Goal: Task Accomplishment & Management: Use online tool/utility

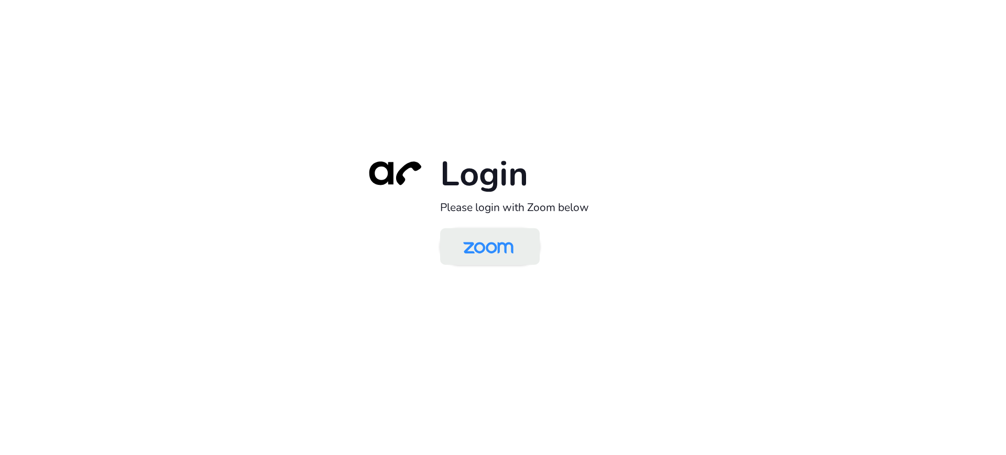
click at [507, 251] on img at bounding box center [488, 247] width 72 height 34
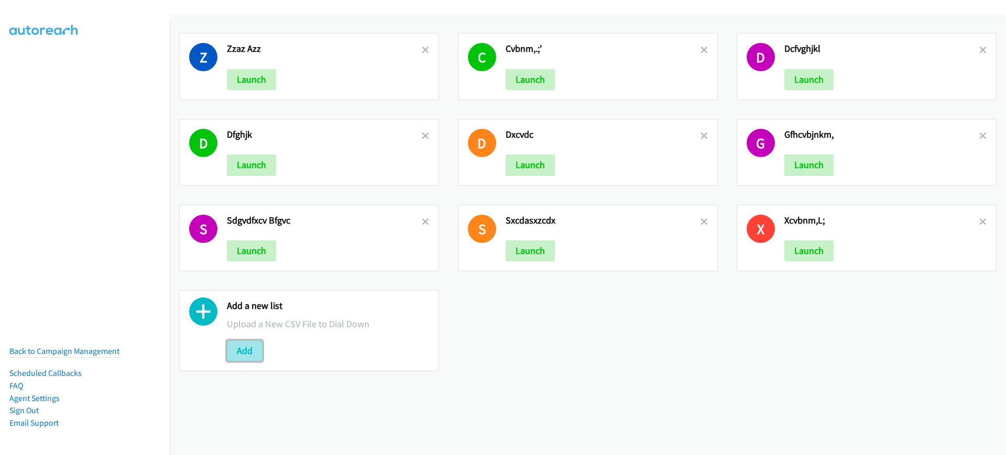
click at [253, 351] on button "Add" at bounding box center [245, 350] width 36 height 21
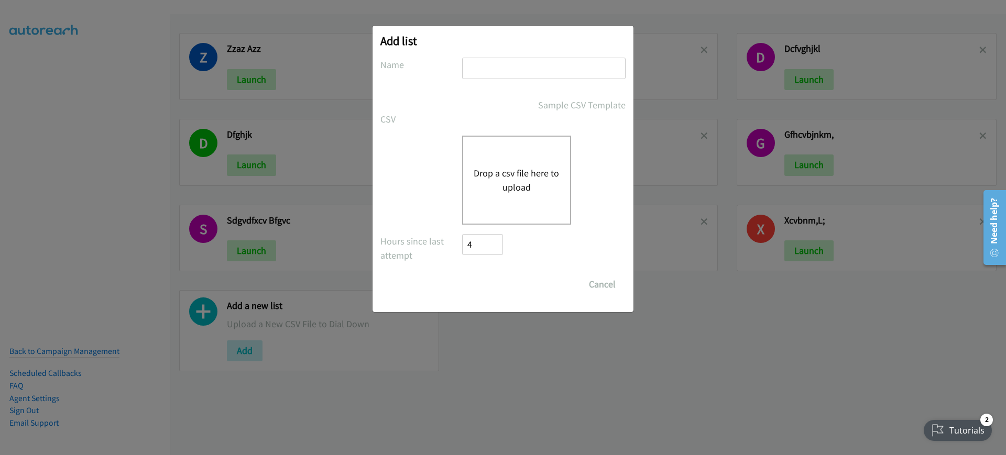
click at [523, 196] on div "Drop a csv file here to upload" at bounding box center [516, 180] width 109 height 89
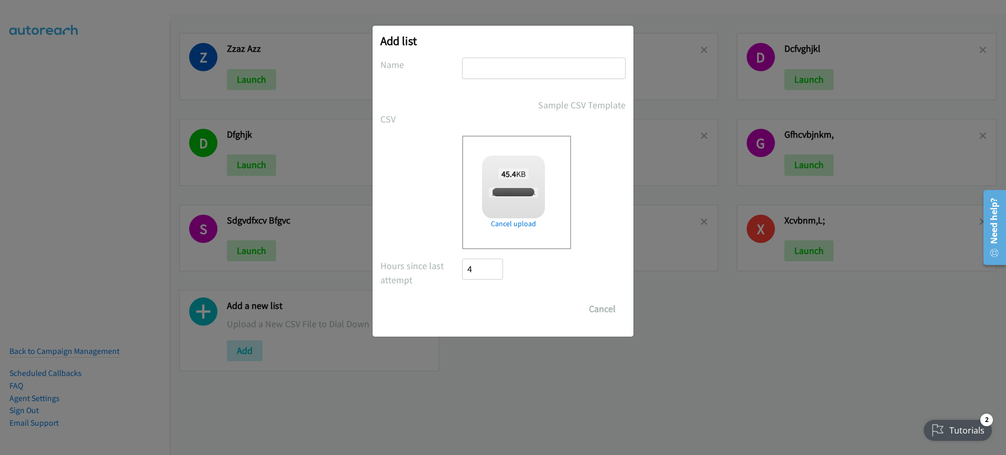
click at [570, 70] on input "text" at bounding box center [543, 68] width 163 height 21
checkbox input "true"
type input "tdfghijokpl"
click at [473, 310] on input "Save List" at bounding box center [489, 309] width 55 height 21
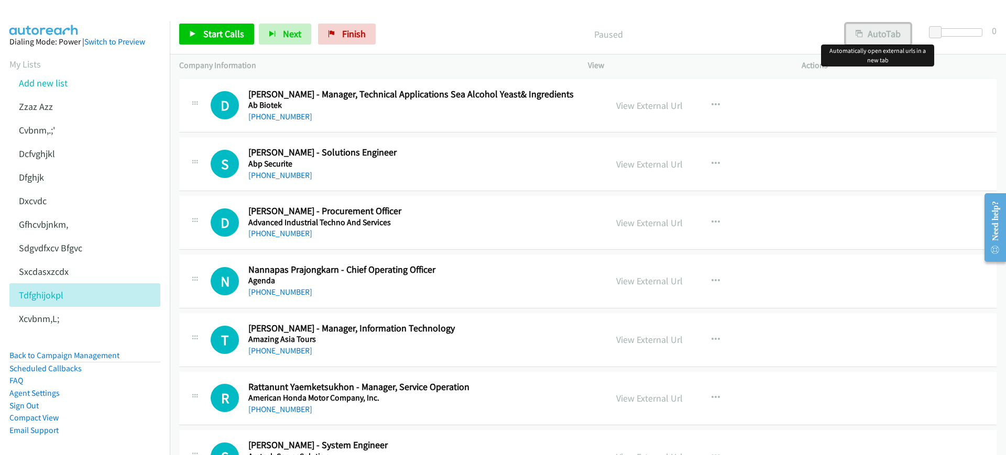
click at [886, 31] on button "AutoTab" at bounding box center [877, 34] width 65 height 21
click at [469, 25] on div "Paused" at bounding box center [607, 34] width 455 height 21
click at [226, 28] on span "Start Calls" at bounding box center [223, 34] width 41 height 12
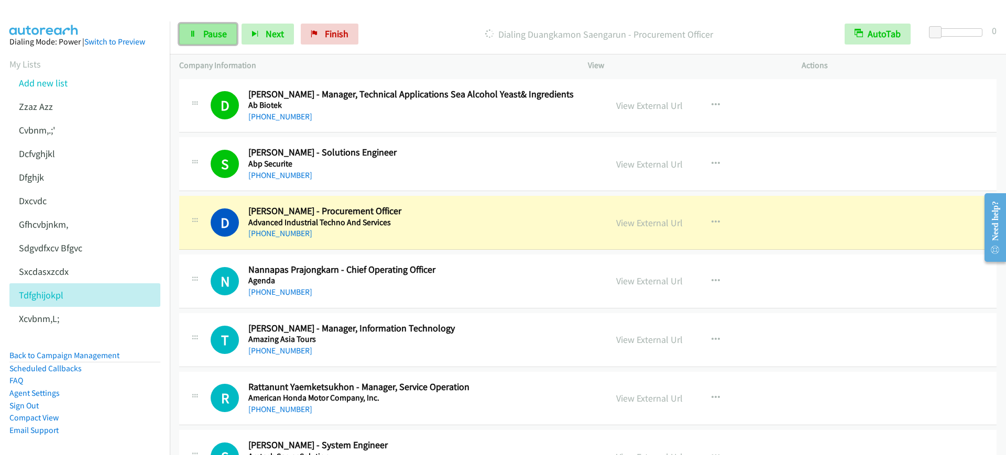
click at [210, 26] on link "Pause" at bounding box center [208, 34] width 58 height 21
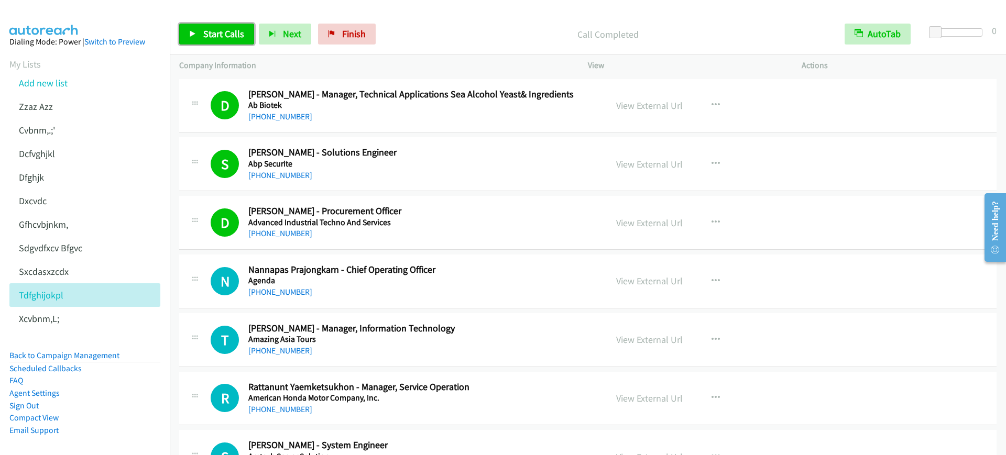
click at [193, 35] on icon at bounding box center [192, 34] width 7 height 7
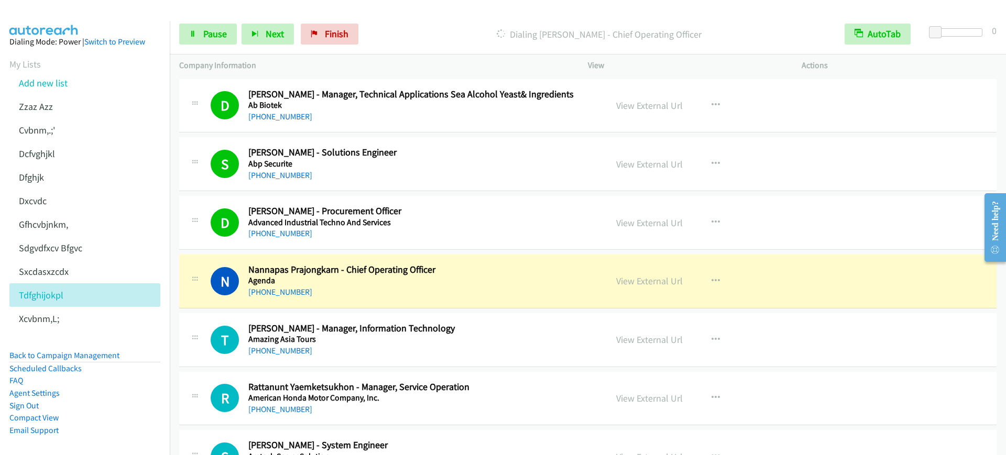
click at [446, 243] on div "D Callback Scheduled Duangkamon Saengarun - Procurement Officer Advanced Indust…" at bounding box center [587, 223] width 817 height 54
click at [651, 224] on link "View External Url" at bounding box center [649, 223] width 67 height 12
click at [198, 35] on link "Pause" at bounding box center [208, 34] width 58 height 21
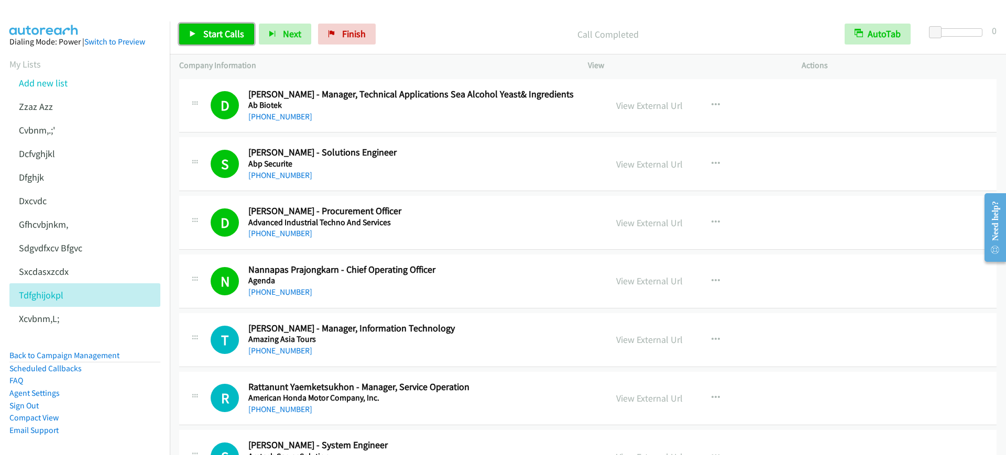
click at [207, 35] on span "Start Calls" at bounding box center [223, 34] width 41 height 12
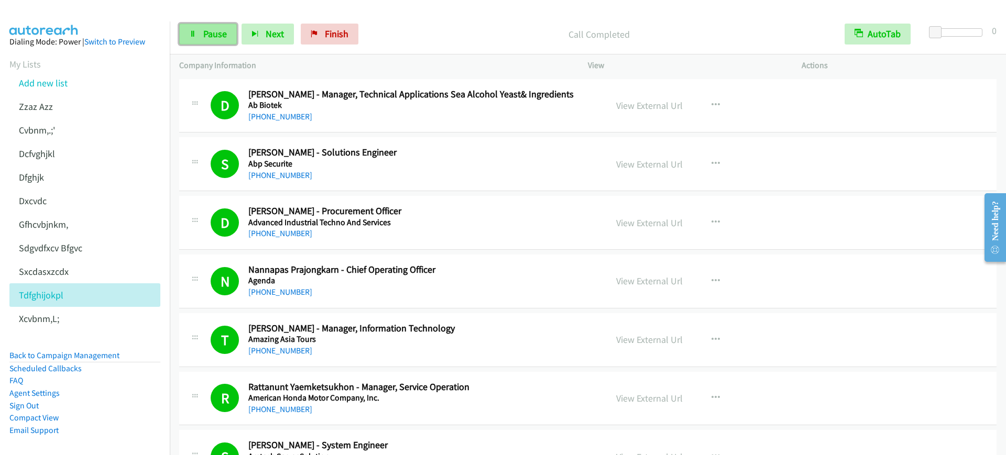
click at [219, 30] on span "Pause" at bounding box center [215, 34] width 24 height 12
click at [203, 25] on link "Start Calls" at bounding box center [216, 34] width 75 height 21
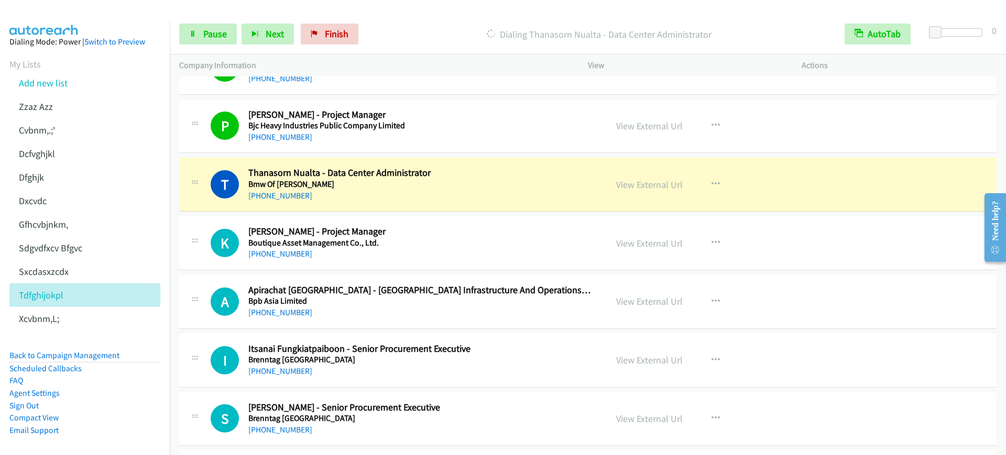
scroll to position [982, 0]
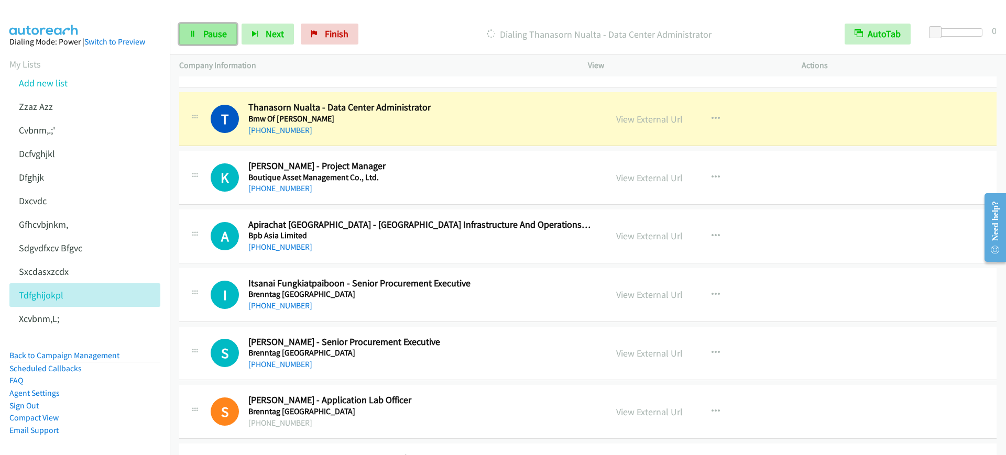
click at [200, 25] on link "Pause" at bounding box center [208, 34] width 58 height 21
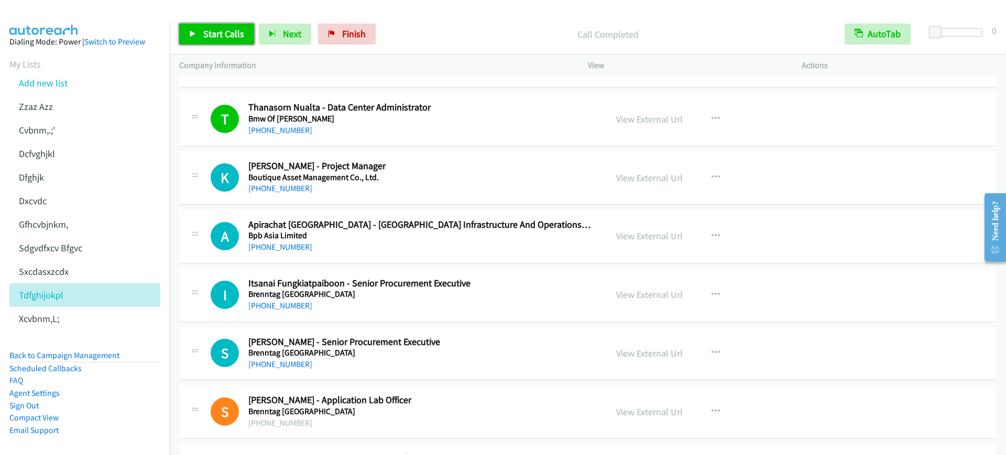
click at [223, 27] on link "Start Calls" at bounding box center [216, 34] width 75 height 21
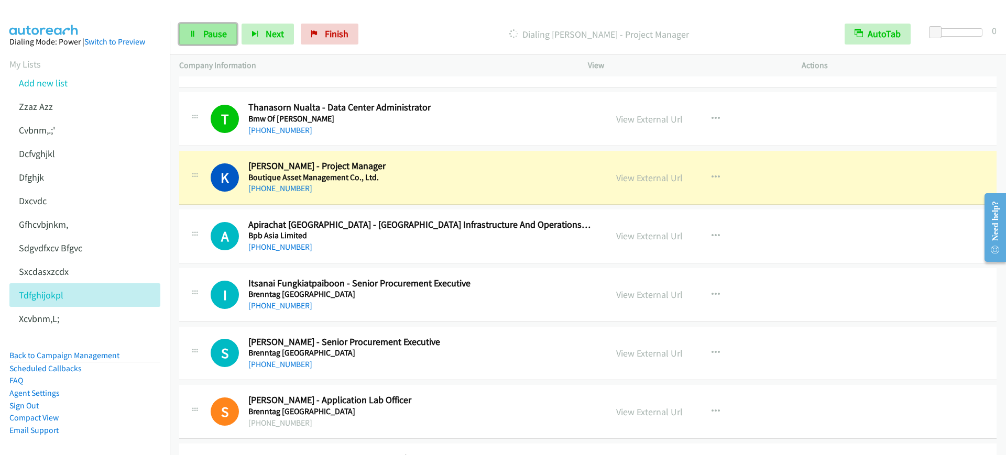
click at [223, 27] on link "Pause" at bounding box center [208, 34] width 58 height 21
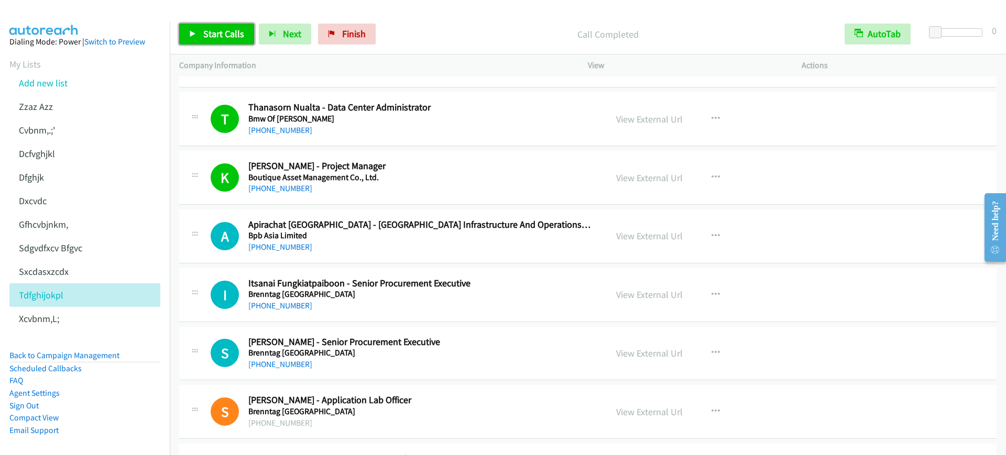
click at [195, 36] on icon at bounding box center [192, 34] width 7 height 7
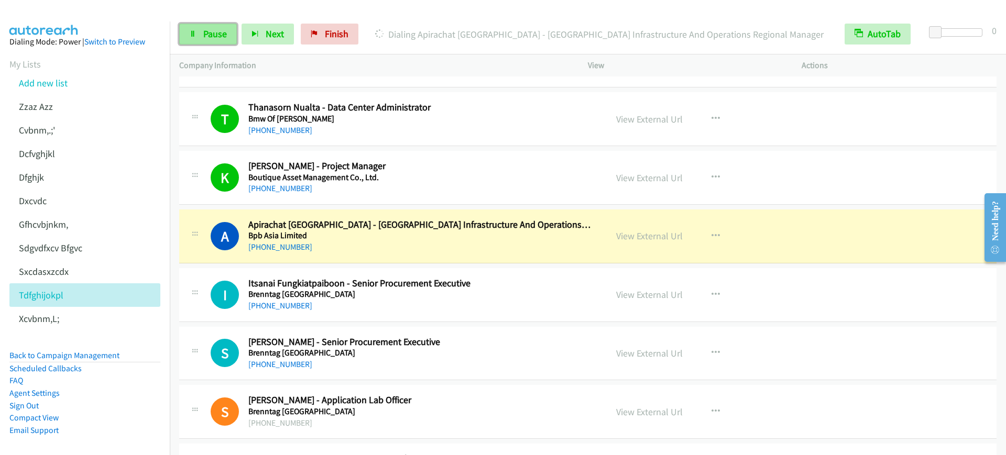
click at [225, 35] on span "Pause" at bounding box center [215, 34] width 24 height 12
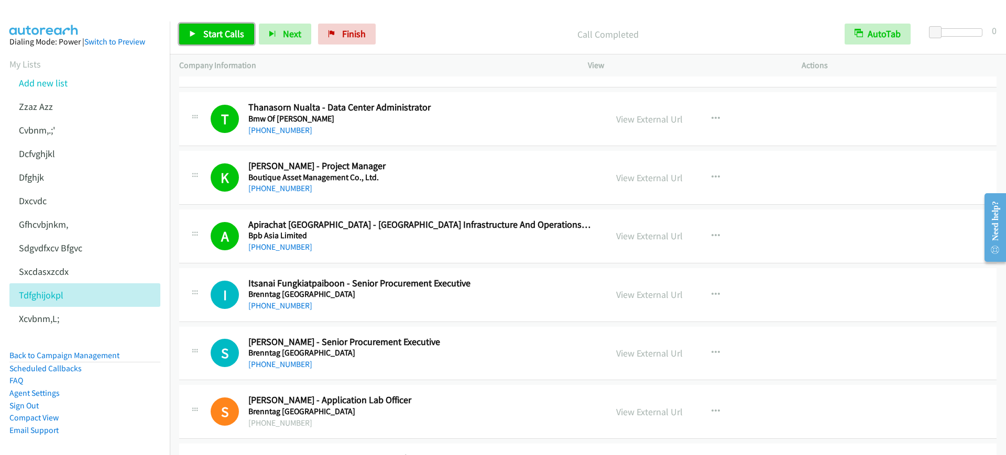
click at [220, 29] on span "Start Calls" at bounding box center [223, 34] width 41 height 12
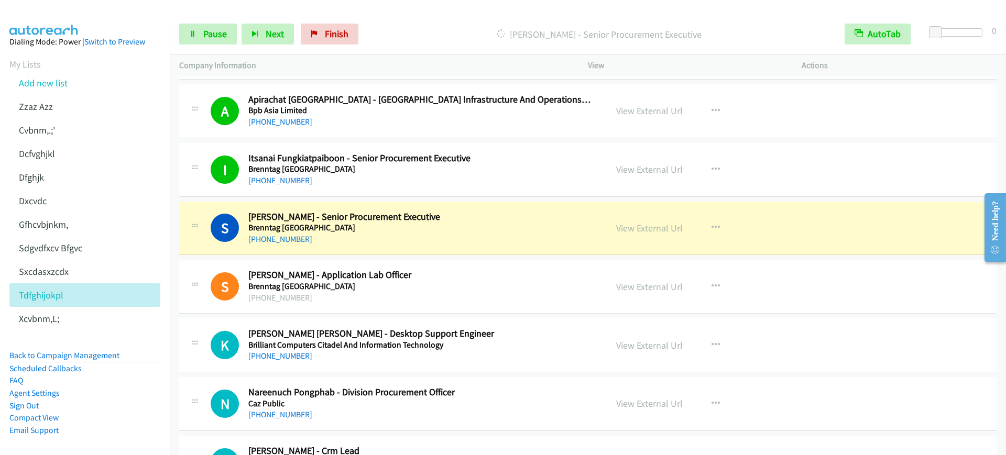
scroll to position [1178, 0]
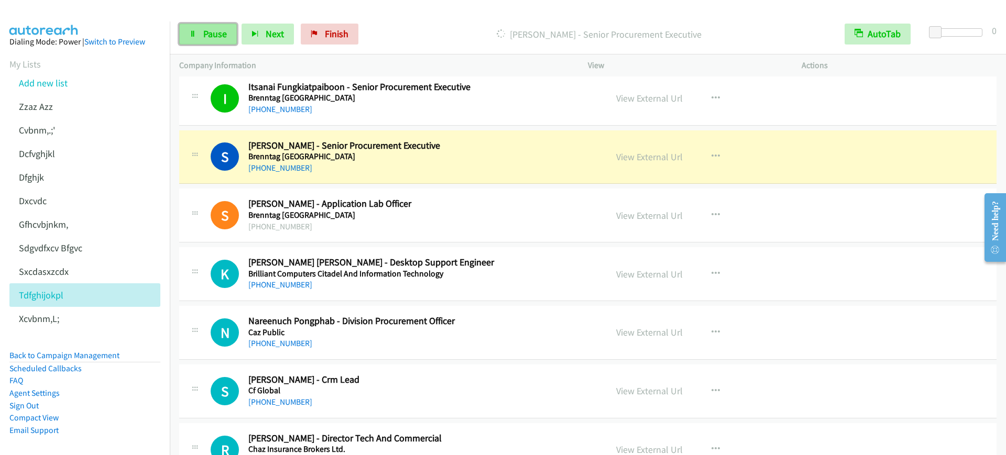
drag, startPoint x: 206, startPoint y: 37, endPoint x: 217, endPoint y: 36, distance: 11.6
click at [206, 38] on span "Pause" at bounding box center [215, 34] width 24 height 12
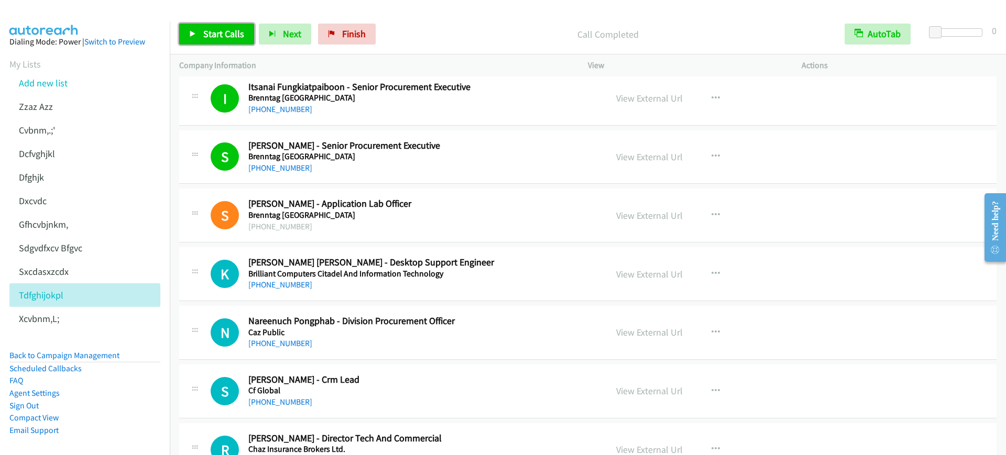
click at [203, 35] on span "Start Calls" at bounding box center [223, 34] width 41 height 12
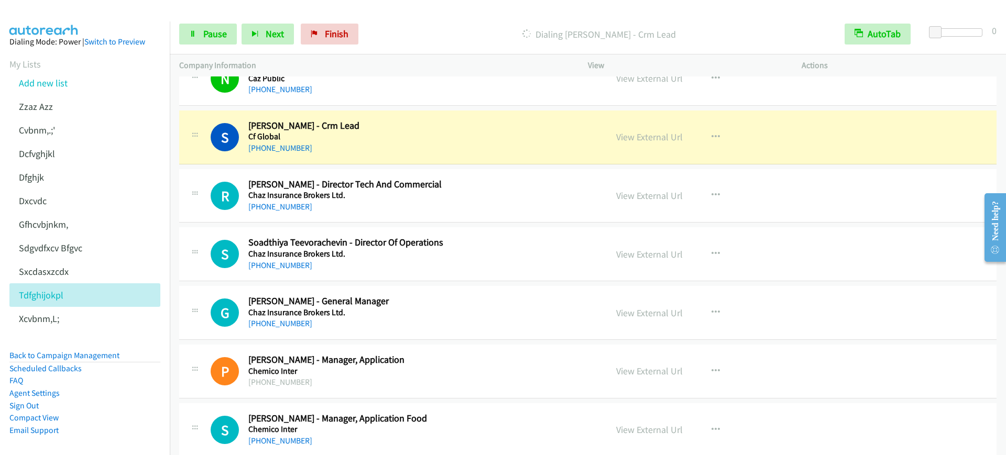
scroll to position [1440, 0]
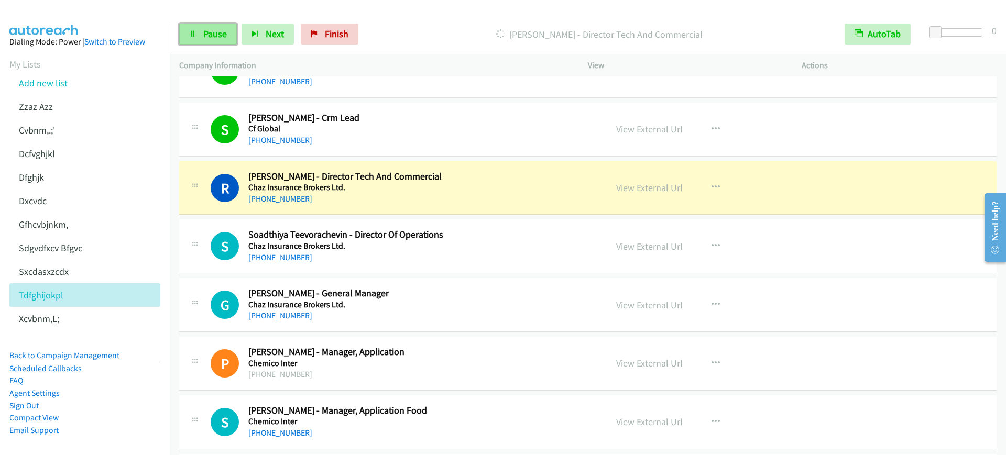
click at [213, 37] on span "Pause" at bounding box center [215, 34] width 24 height 12
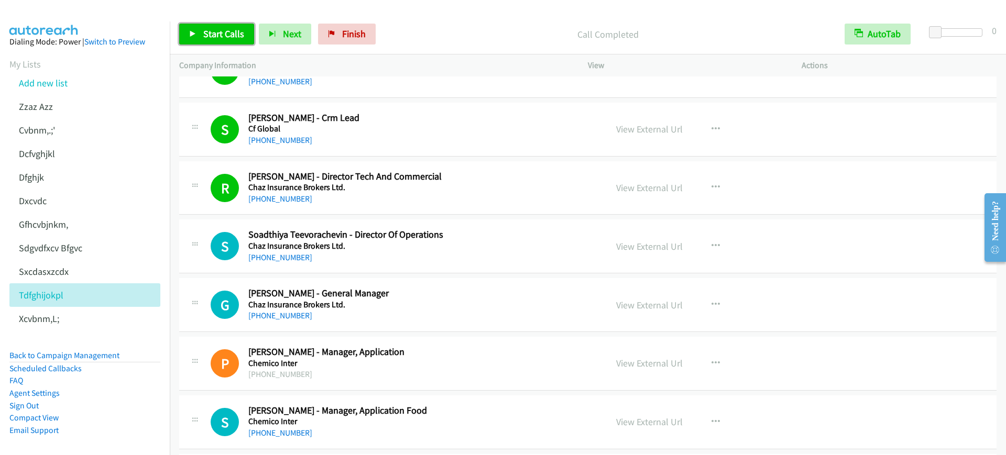
click at [215, 30] on span "Start Calls" at bounding box center [223, 34] width 41 height 12
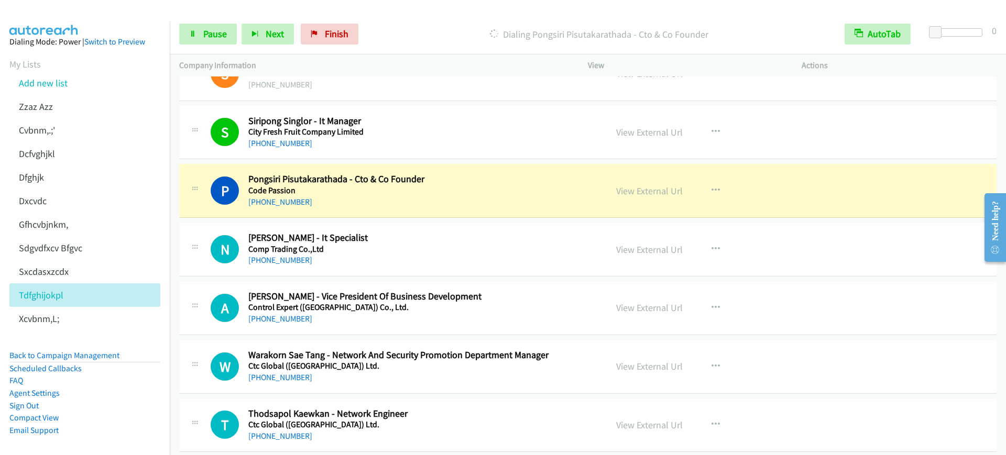
scroll to position [1833, 0]
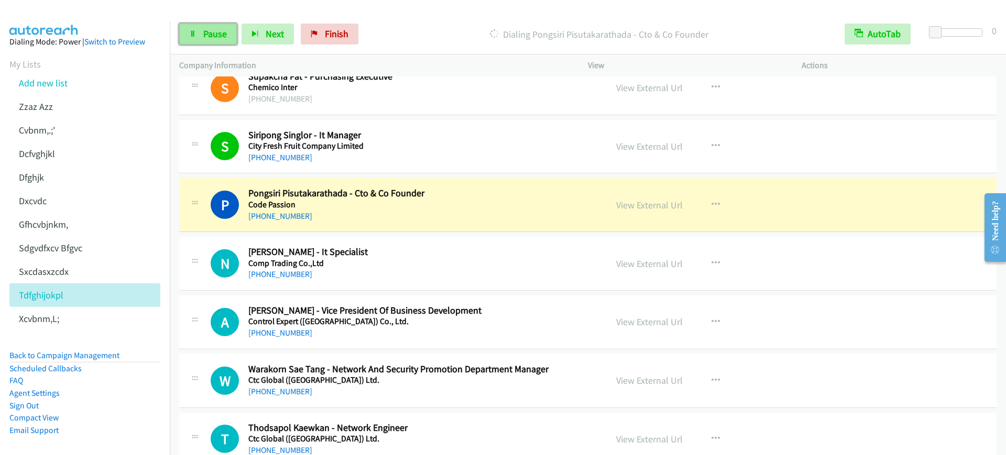
click at [203, 24] on link "Pause" at bounding box center [208, 34] width 58 height 21
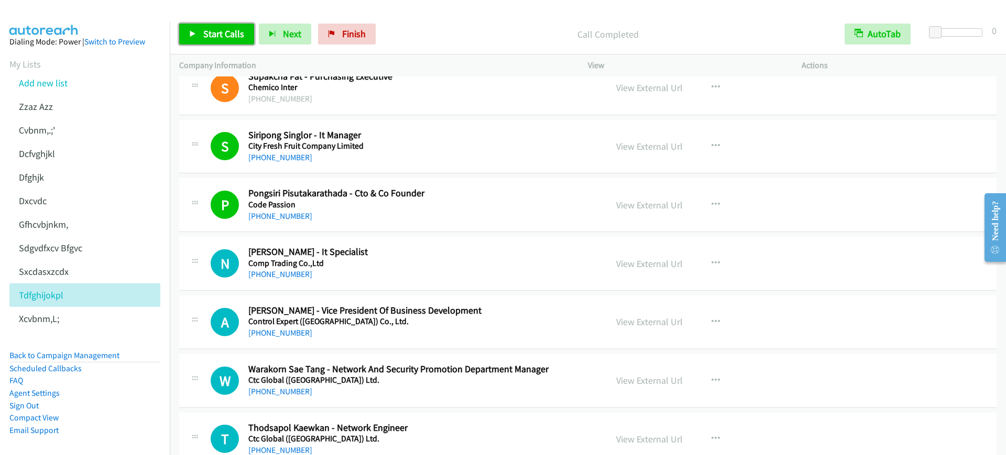
click at [191, 29] on link "Start Calls" at bounding box center [216, 34] width 75 height 21
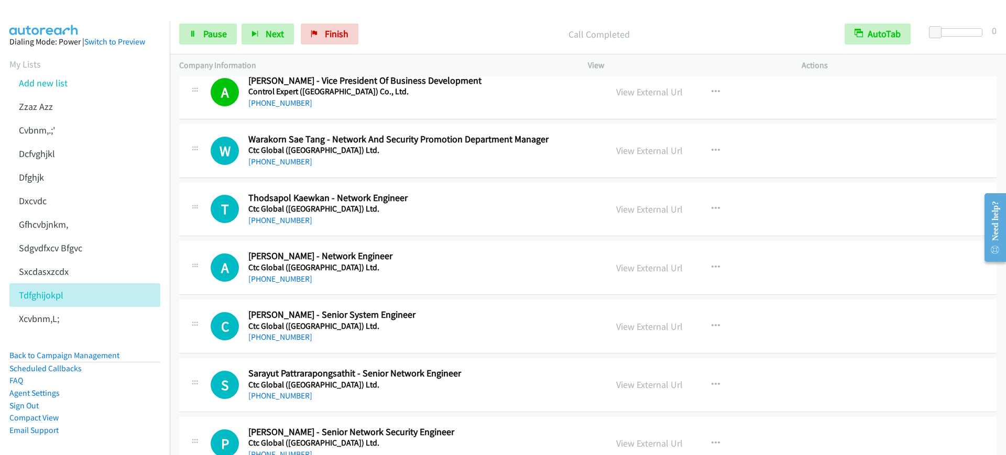
scroll to position [2095, 0]
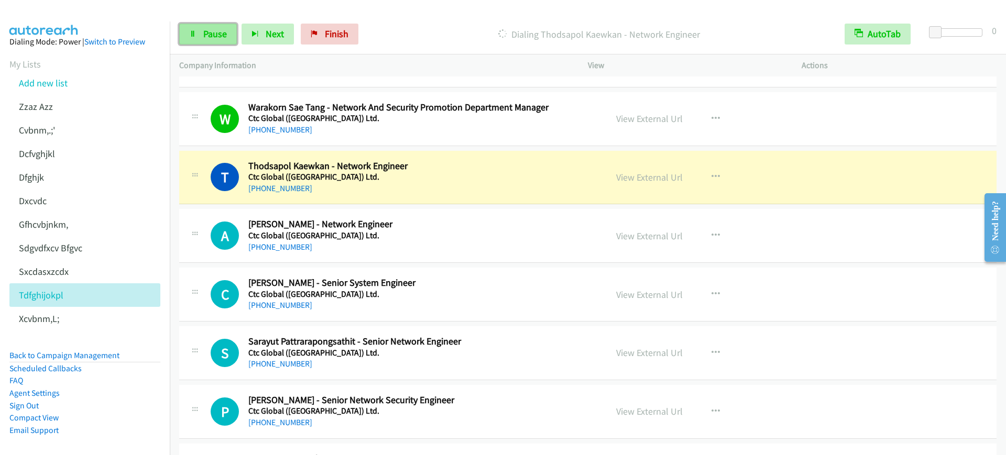
click at [202, 30] on link "Pause" at bounding box center [208, 34] width 58 height 21
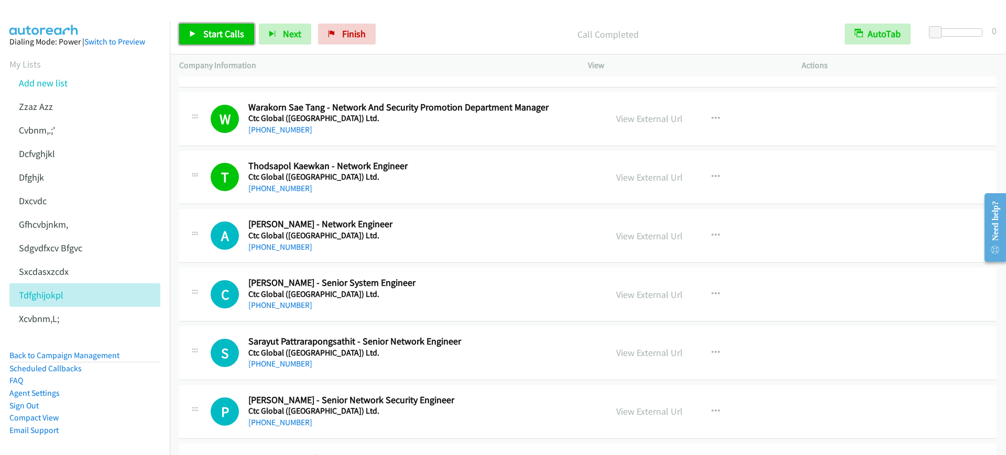
click at [193, 38] on link "Start Calls" at bounding box center [216, 34] width 75 height 21
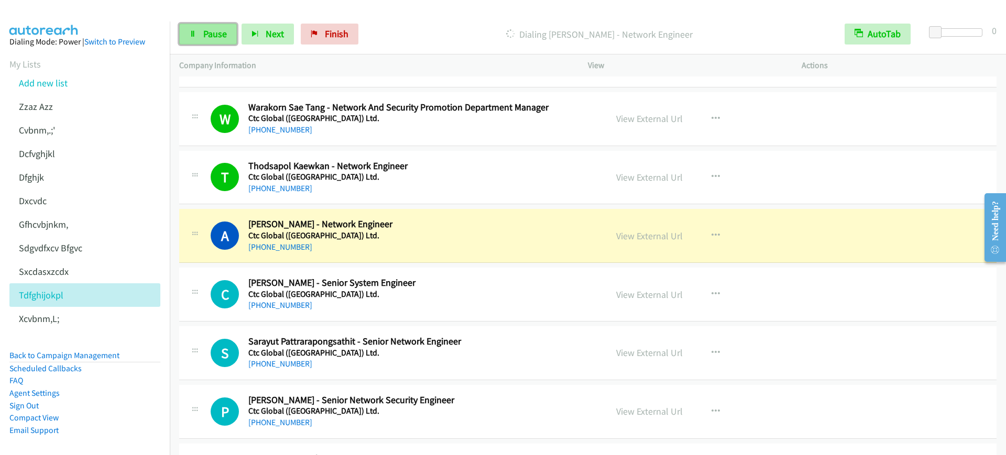
click at [204, 28] on span "Pause" at bounding box center [215, 34] width 24 height 12
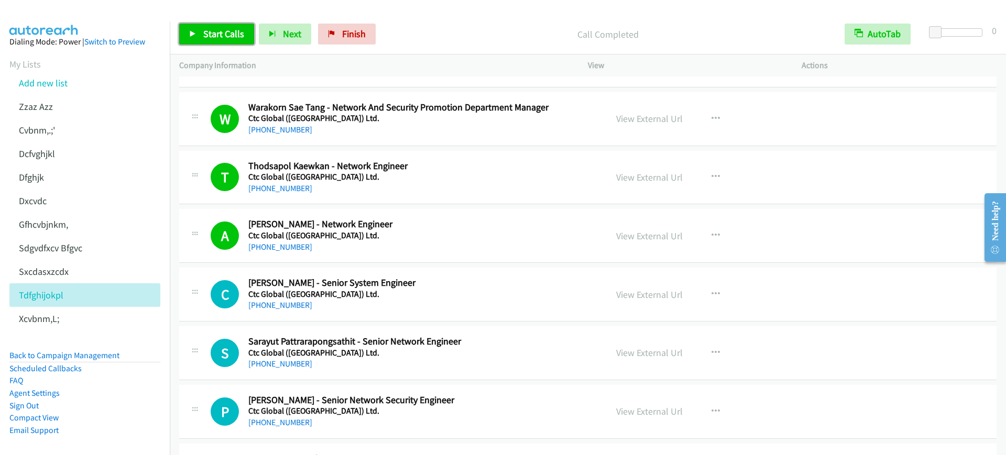
click at [200, 40] on link "Start Calls" at bounding box center [216, 34] width 75 height 21
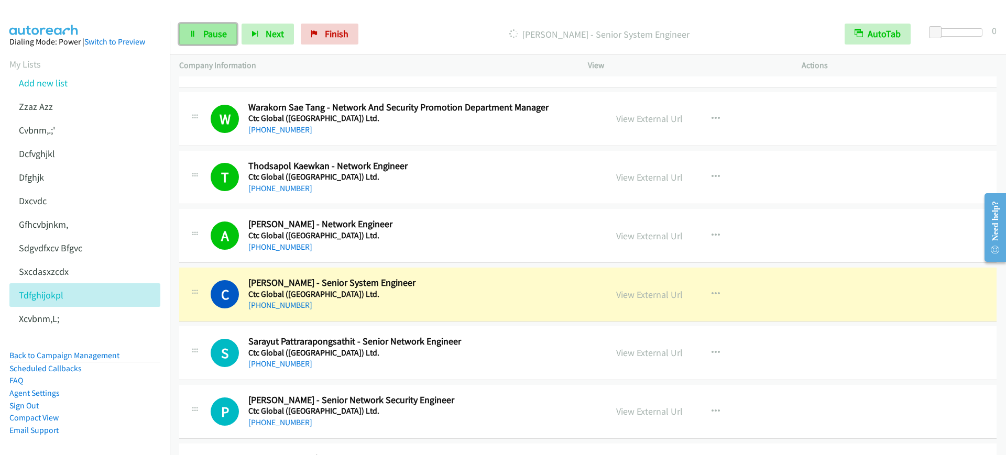
click at [200, 39] on link "Pause" at bounding box center [208, 34] width 58 height 21
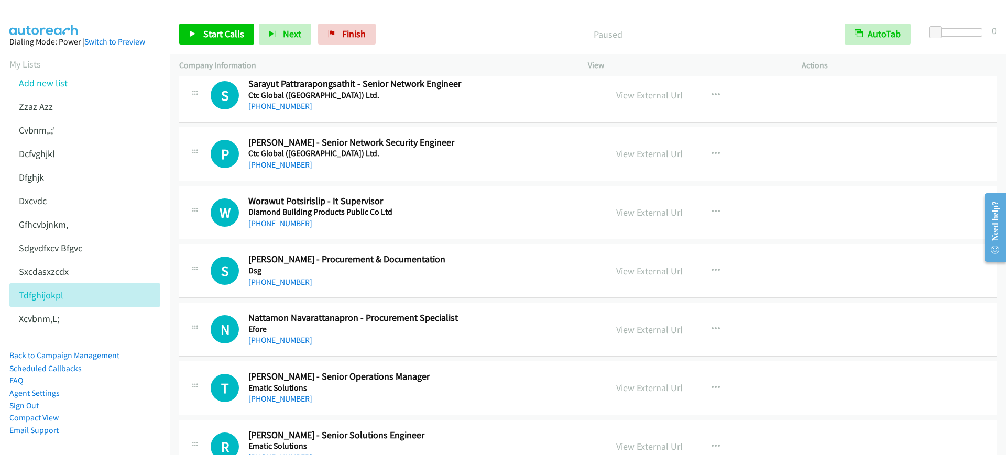
scroll to position [2357, 0]
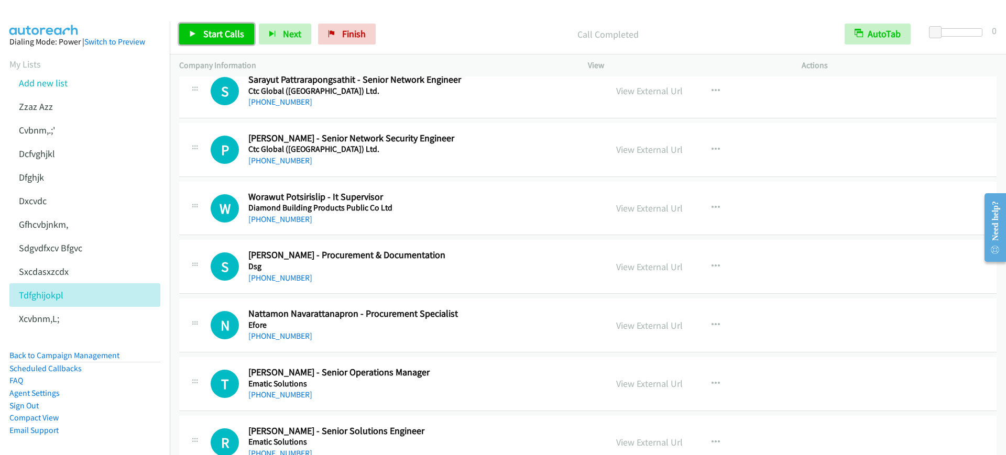
click at [222, 34] on span "Start Calls" at bounding box center [223, 34] width 41 height 12
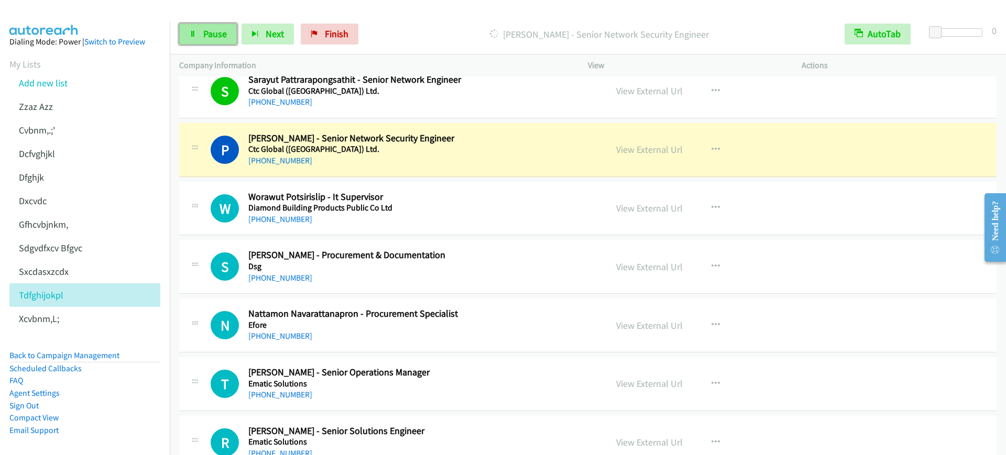
click at [209, 39] on span "Pause" at bounding box center [215, 34] width 24 height 12
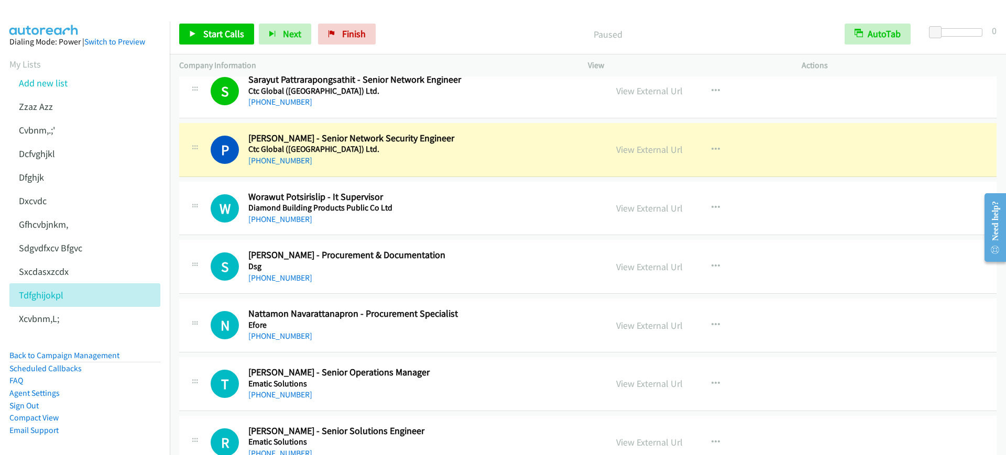
click at [383, 158] on div "[PHONE_NUMBER]" at bounding box center [420, 160] width 344 height 13
click at [194, 31] on icon at bounding box center [192, 34] width 7 height 7
click at [215, 41] on link "Pause" at bounding box center [208, 34] width 58 height 21
click at [236, 35] on span "Start Calls" at bounding box center [223, 34] width 41 height 12
click at [252, 25] on button "Next" at bounding box center [267, 34] width 52 height 21
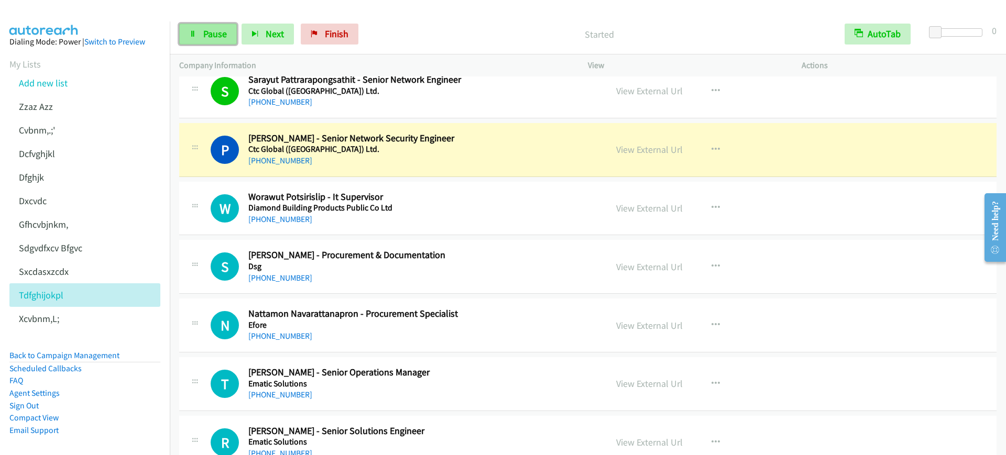
click at [201, 29] on link "Pause" at bounding box center [208, 34] width 58 height 21
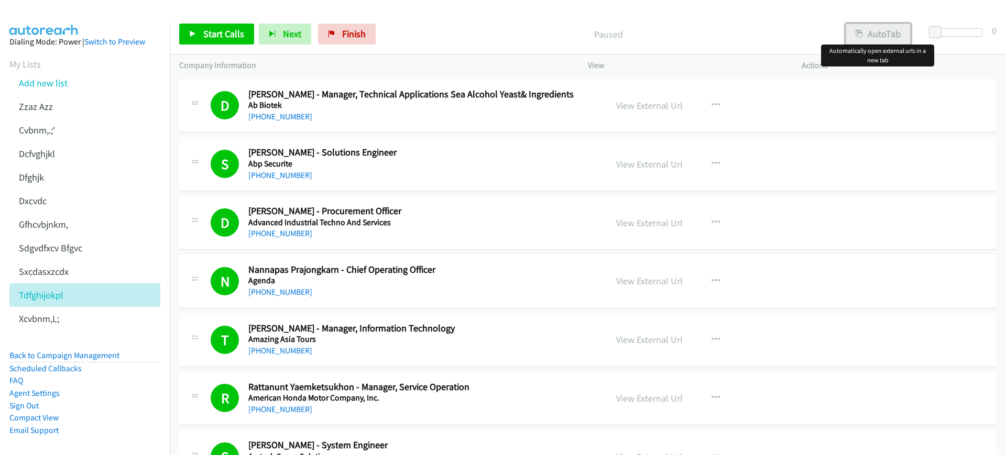
click at [867, 29] on button "AutoTab" at bounding box center [877, 34] width 65 height 21
click at [197, 32] on link "Start Calls" at bounding box center [216, 34] width 75 height 21
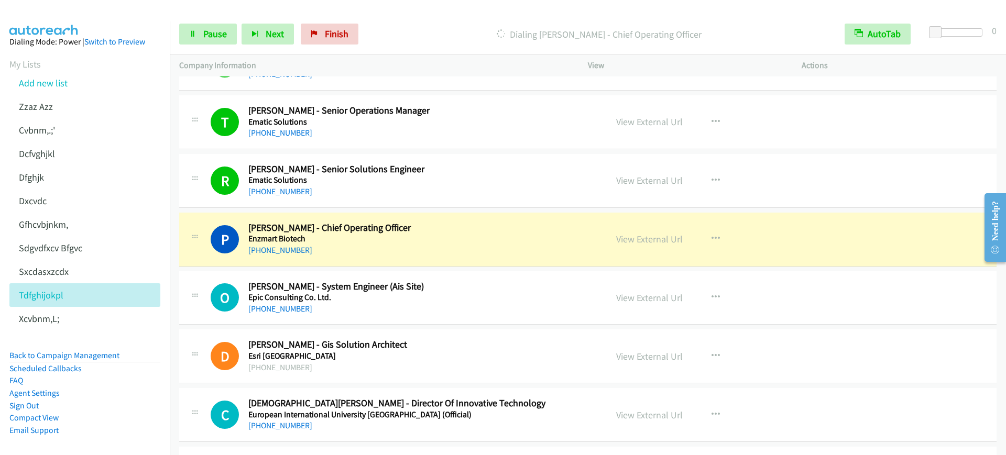
scroll to position [2749, 0]
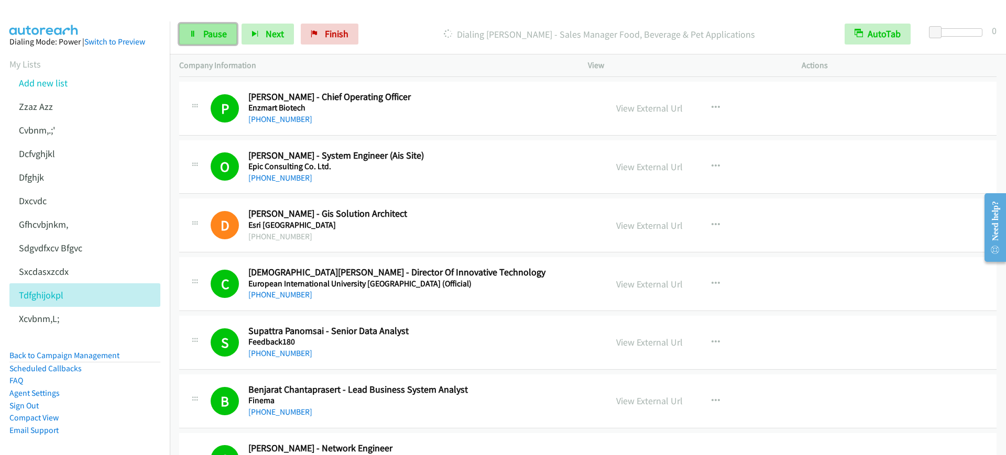
click at [206, 30] on span "Pause" at bounding box center [215, 34] width 24 height 12
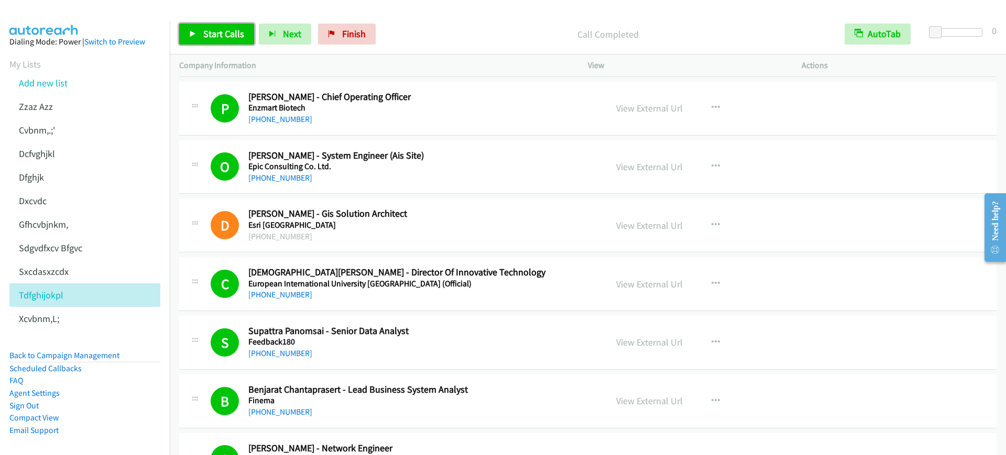
click at [212, 32] on span "Start Calls" at bounding box center [223, 34] width 41 height 12
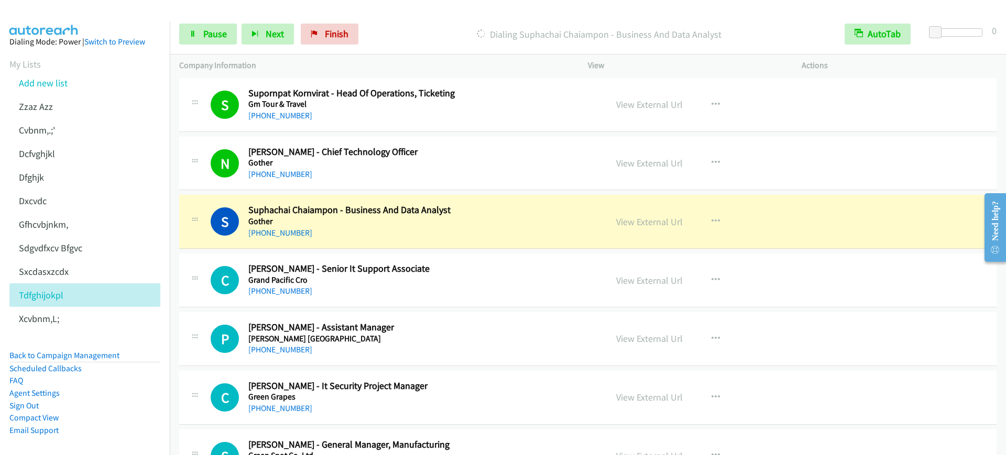
scroll to position [3404, 0]
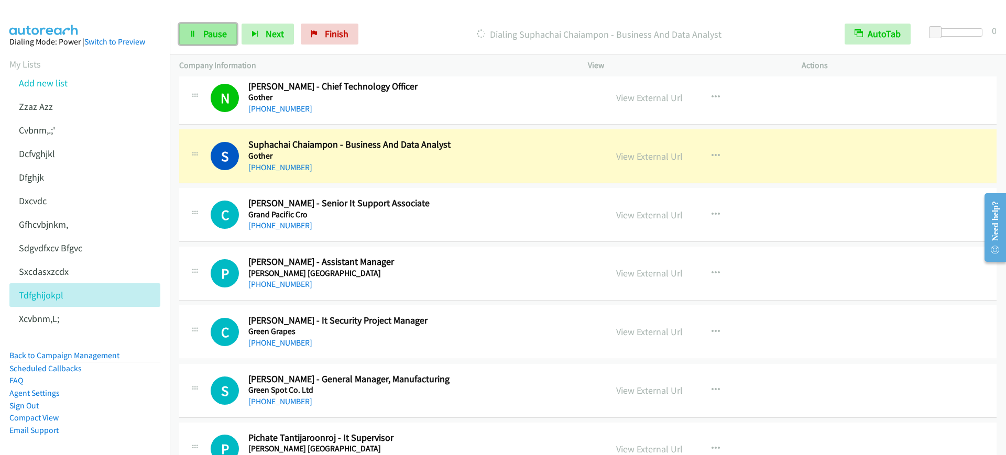
click at [217, 36] on span "Pause" at bounding box center [215, 34] width 24 height 12
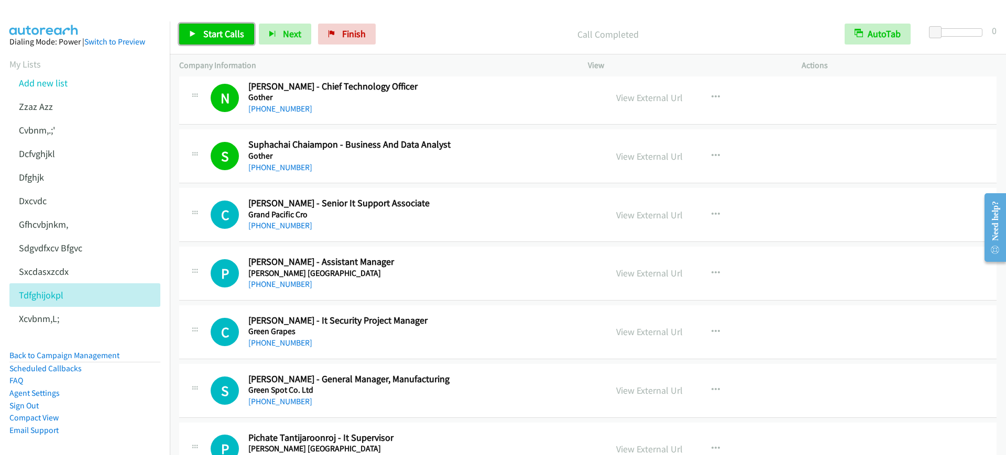
click at [205, 32] on span "Start Calls" at bounding box center [223, 34] width 41 height 12
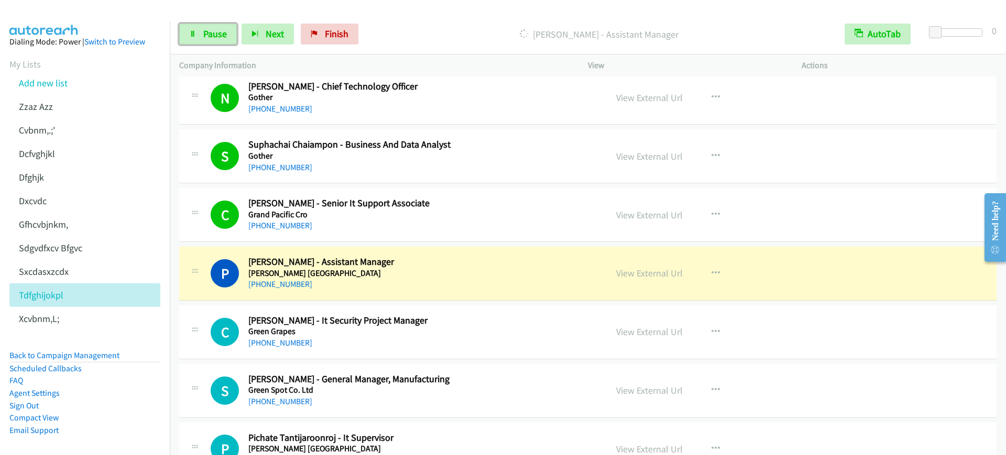
drag, startPoint x: 202, startPoint y: 34, endPoint x: 239, endPoint y: 68, distance: 49.7
click at [203, 36] on link "Pause" at bounding box center [208, 34] width 58 height 21
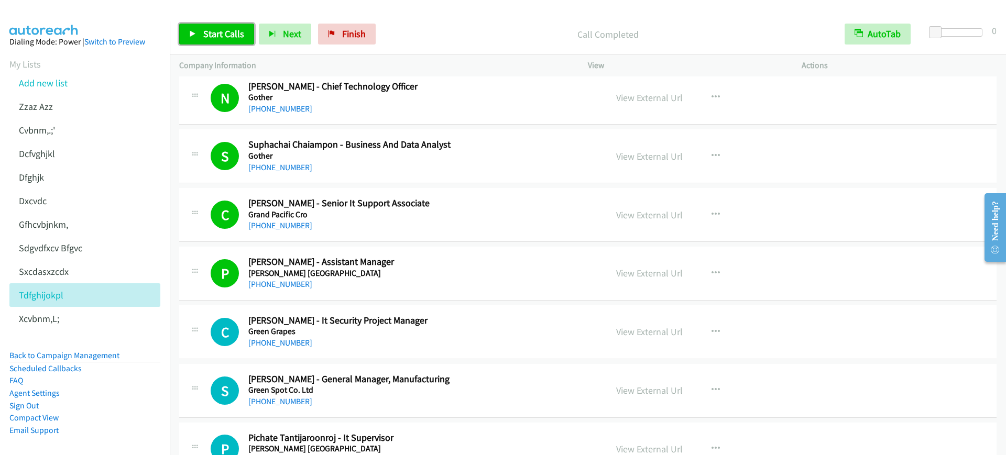
click at [213, 32] on span "Start Calls" at bounding box center [223, 34] width 41 height 12
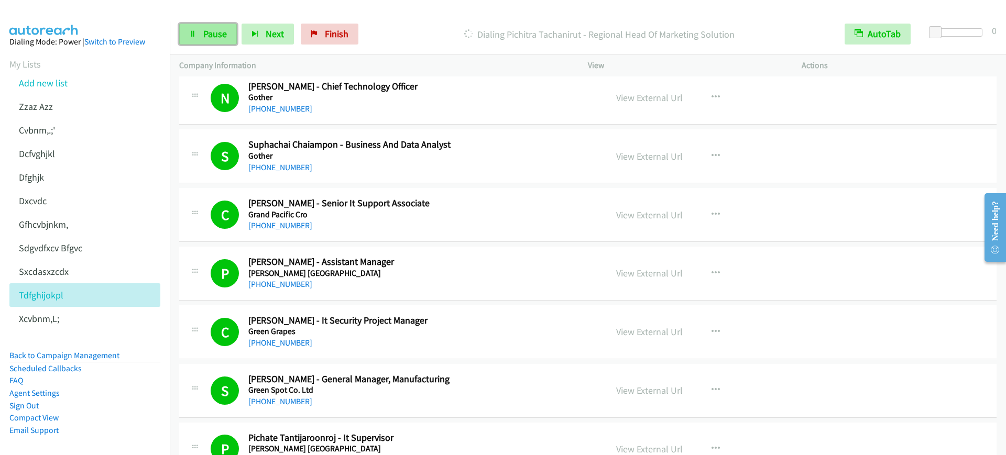
click at [208, 30] on span "Pause" at bounding box center [215, 34] width 24 height 12
